Goal: Navigation & Orientation: Find specific page/section

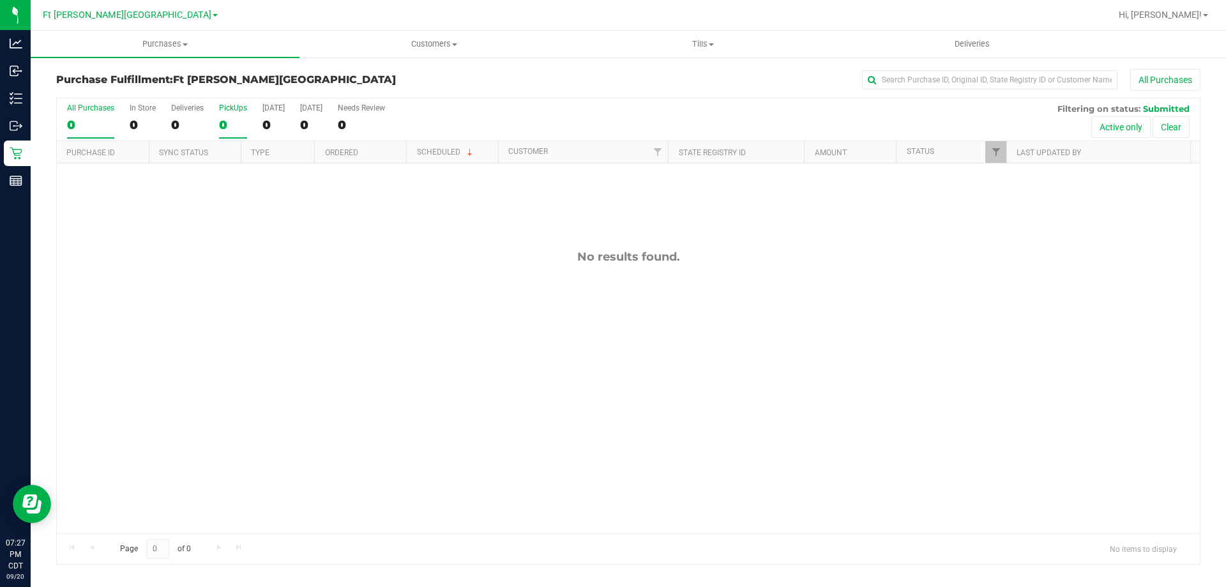
click at [227, 113] on label "PickUps 0" at bounding box center [233, 120] width 28 height 35
click at [0, 0] on input "PickUps 0" at bounding box center [0, 0] width 0 height 0
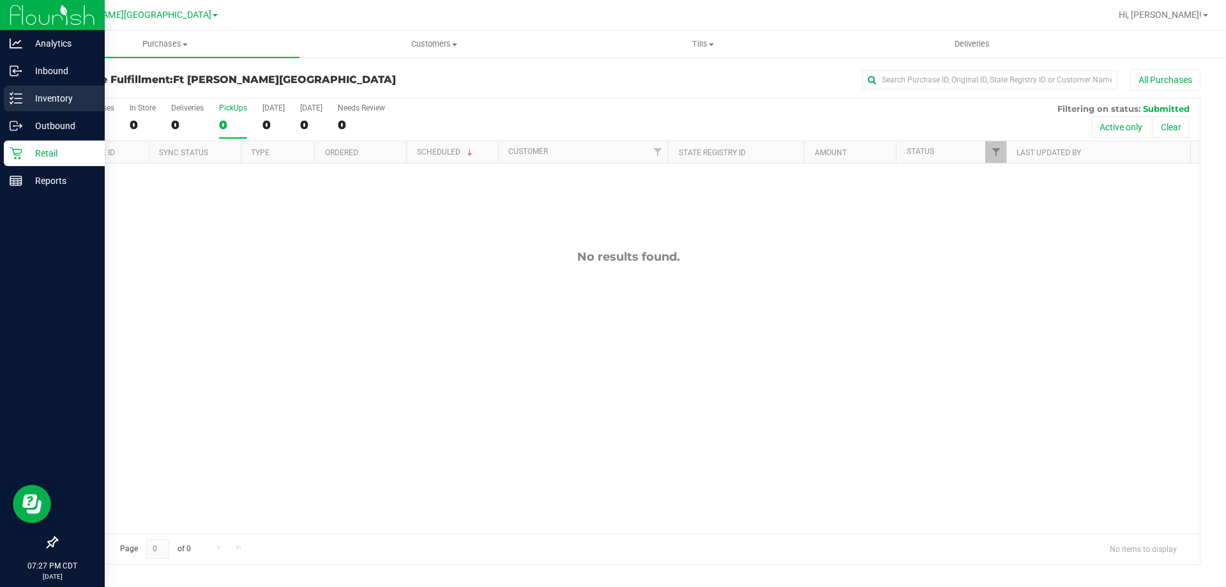
click at [43, 94] on p "Inventory" at bounding box center [60, 98] width 77 height 15
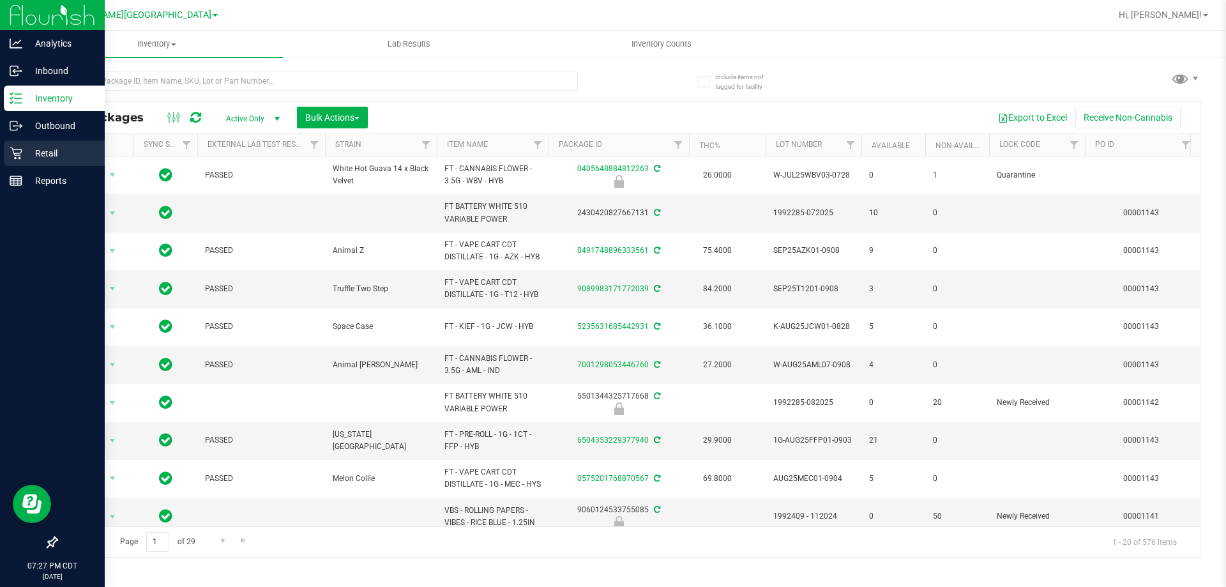
click at [38, 154] on p "Retail" at bounding box center [60, 153] width 77 height 15
